Goal: Find specific page/section: Find specific page/section

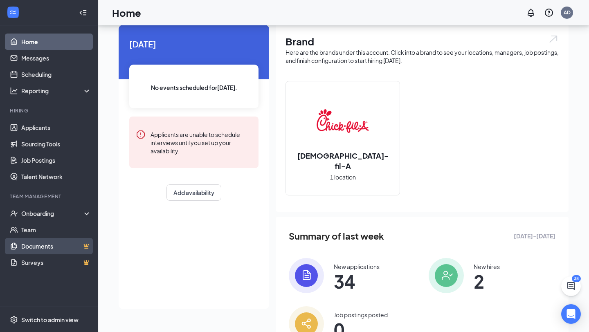
scroll to position [36, 0]
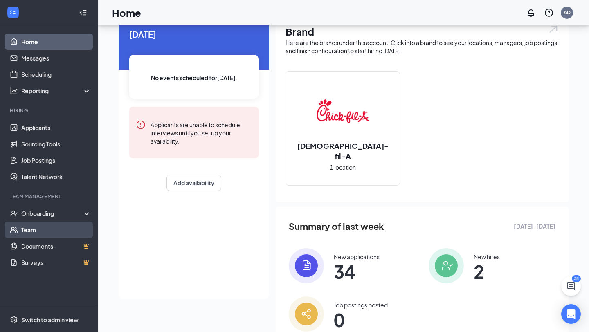
click at [36, 232] on link "Team" at bounding box center [56, 230] width 70 height 16
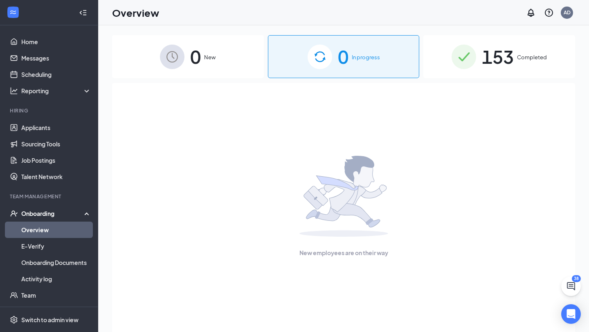
click at [500, 59] on span "153" at bounding box center [497, 57] width 32 height 28
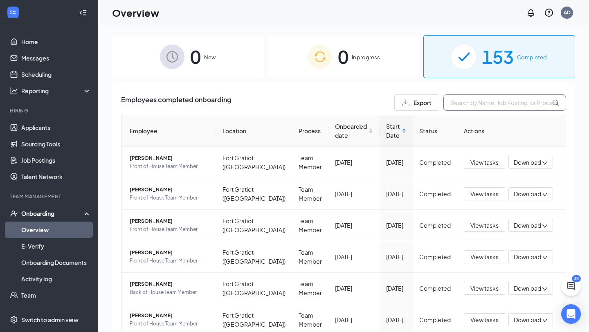
click at [478, 101] on input "text" at bounding box center [504, 102] width 123 height 16
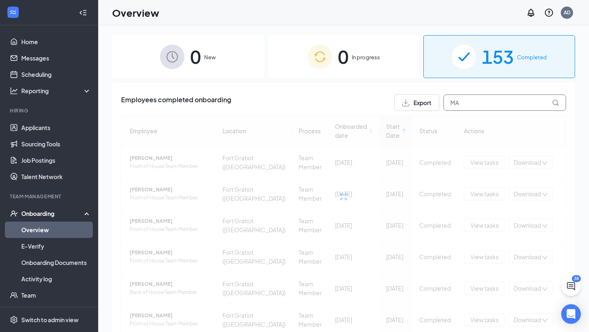
type input "M"
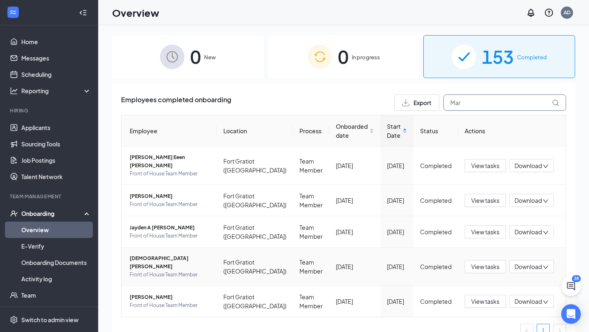
scroll to position [0, 0]
type input "Mar"
click at [153, 293] on span "[PERSON_NAME]" at bounding box center [170, 297] width 81 height 8
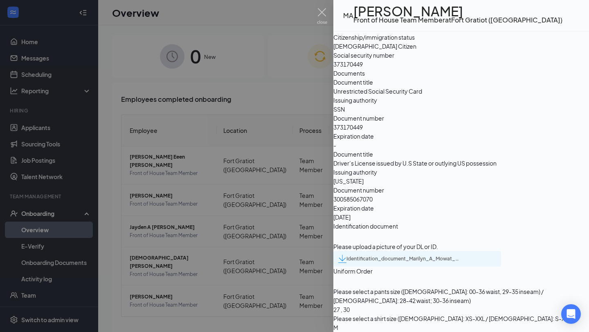
scroll to position [1058, 0]
